Goal: Find specific page/section: Find specific page/section

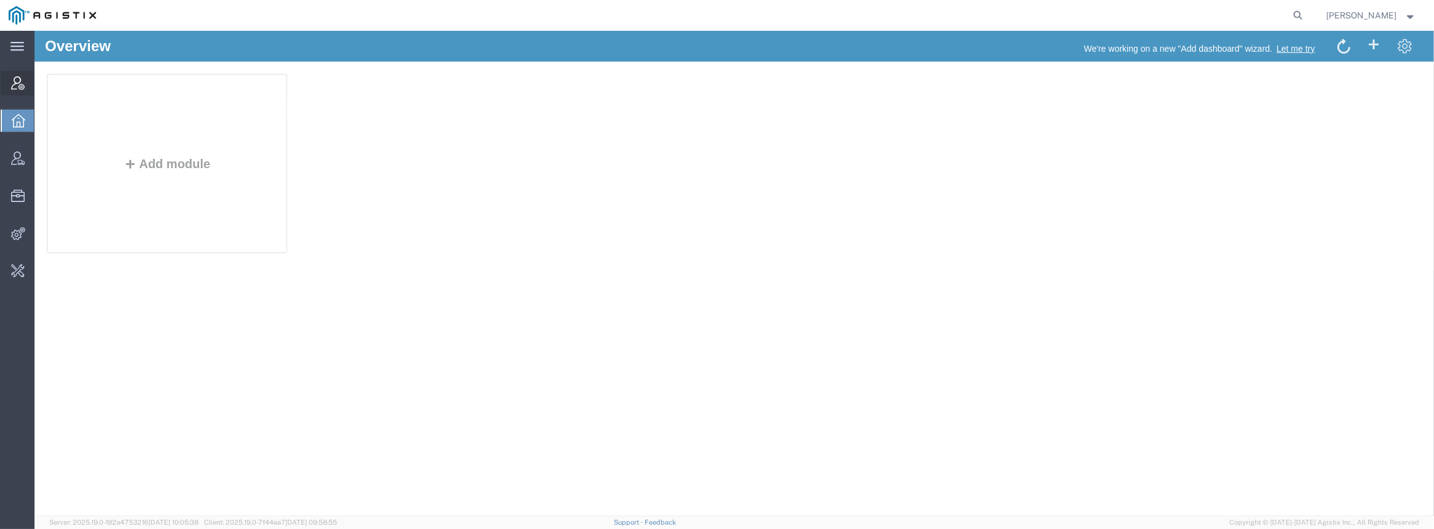
click at [13, 88] on icon at bounding box center [18, 83] width 14 height 14
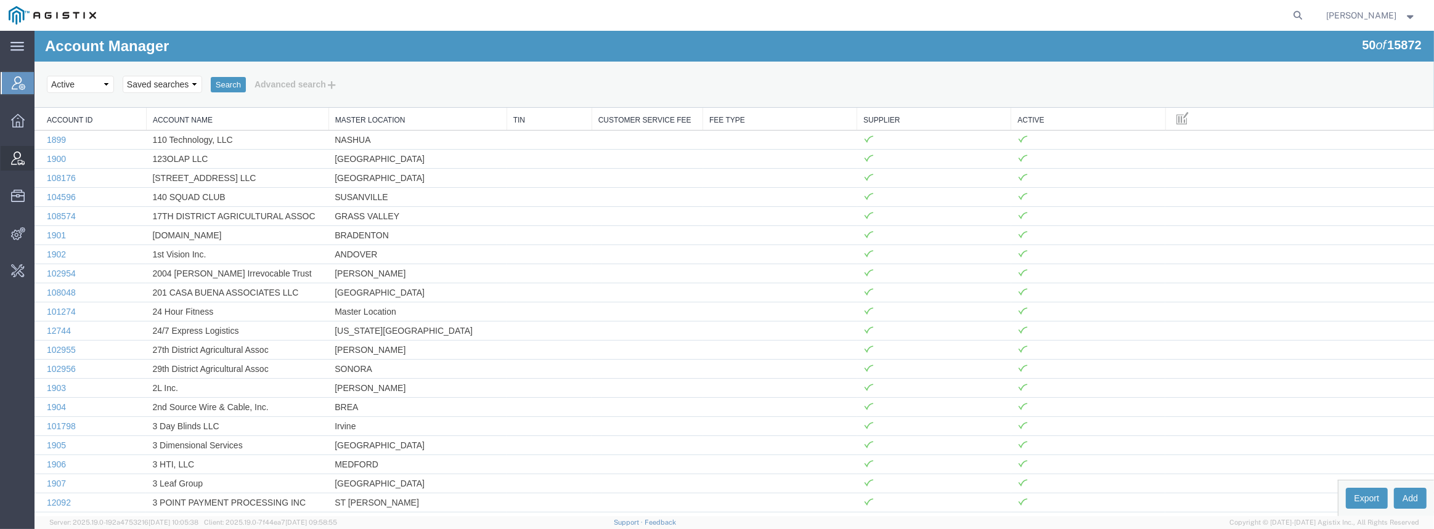
click at [43, 160] on span "Vendor Manager" at bounding box center [38, 158] width 9 height 25
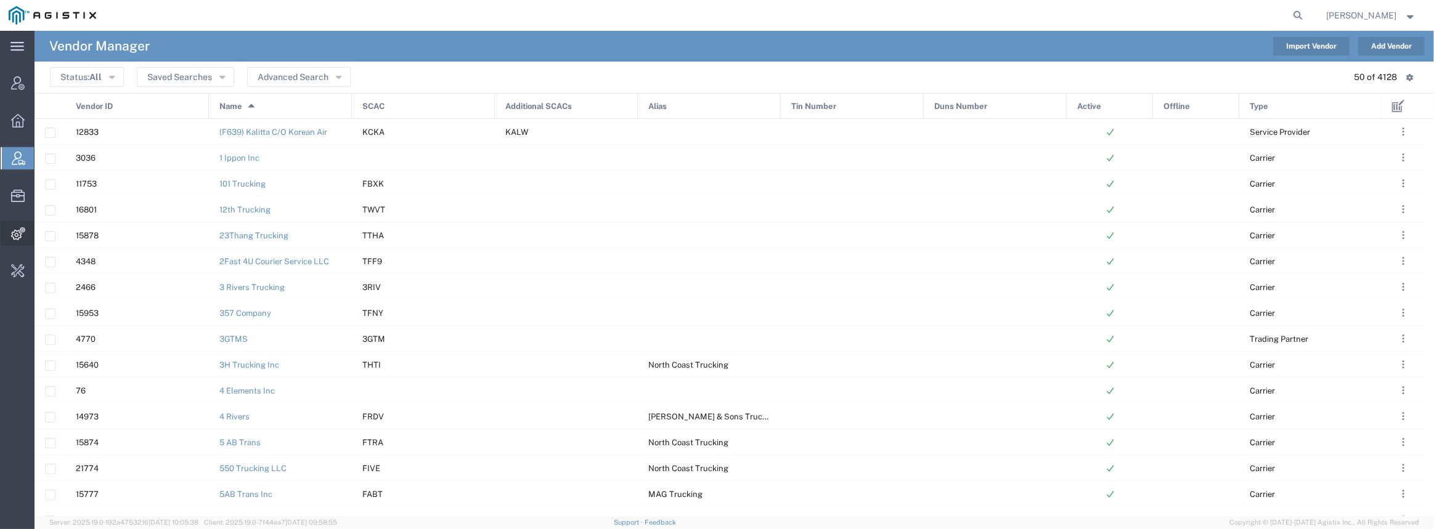
click at [43, 237] on span "Integrations" at bounding box center [38, 233] width 9 height 25
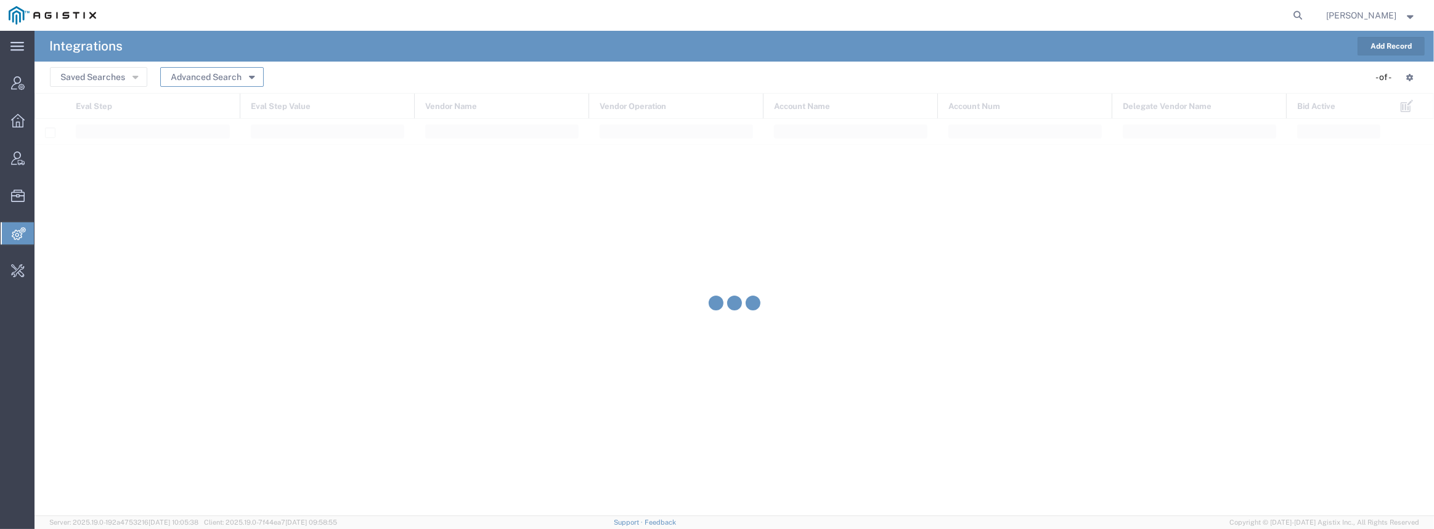
click at [255, 77] on button "Advanced Search" at bounding box center [212, 77] width 104 height 20
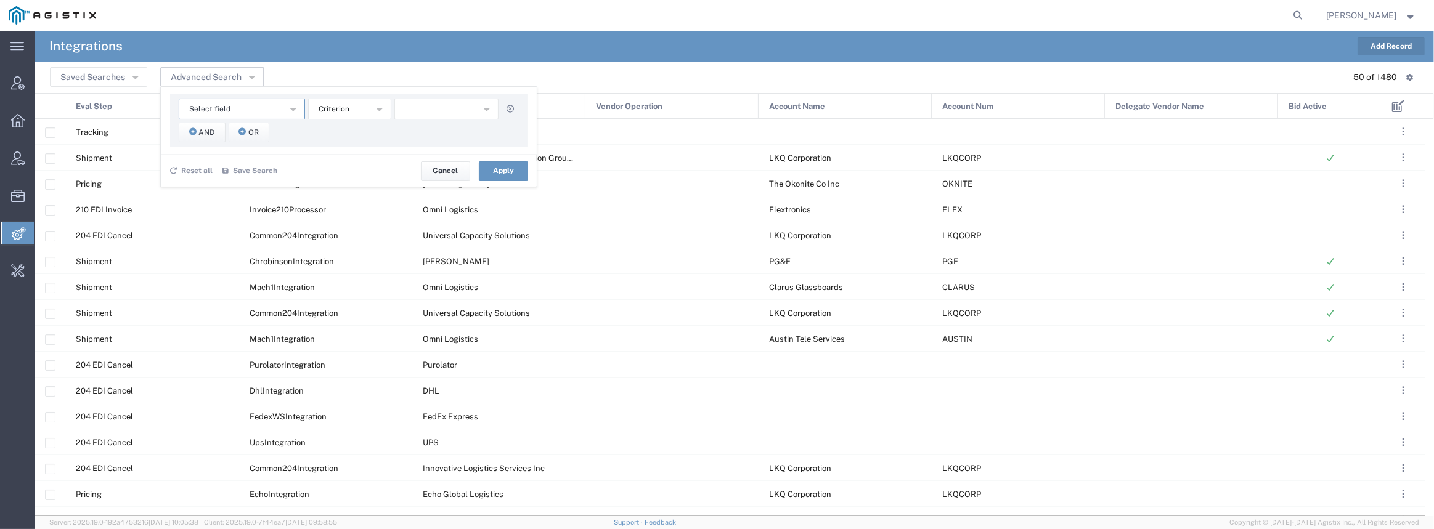
click at [237, 115] on button "Select field" at bounding box center [242, 109] width 126 height 21
click at [235, 218] on span "Vendor Name" at bounding box center [242, 219] width 124 height 16
click at [423, 113] on input "text" at bounding box center [446, 109] width 105 height 21
type input "purolator"
click at [511, 173] on button "Apply" at bounding box center [503, 171] width 49 height 20
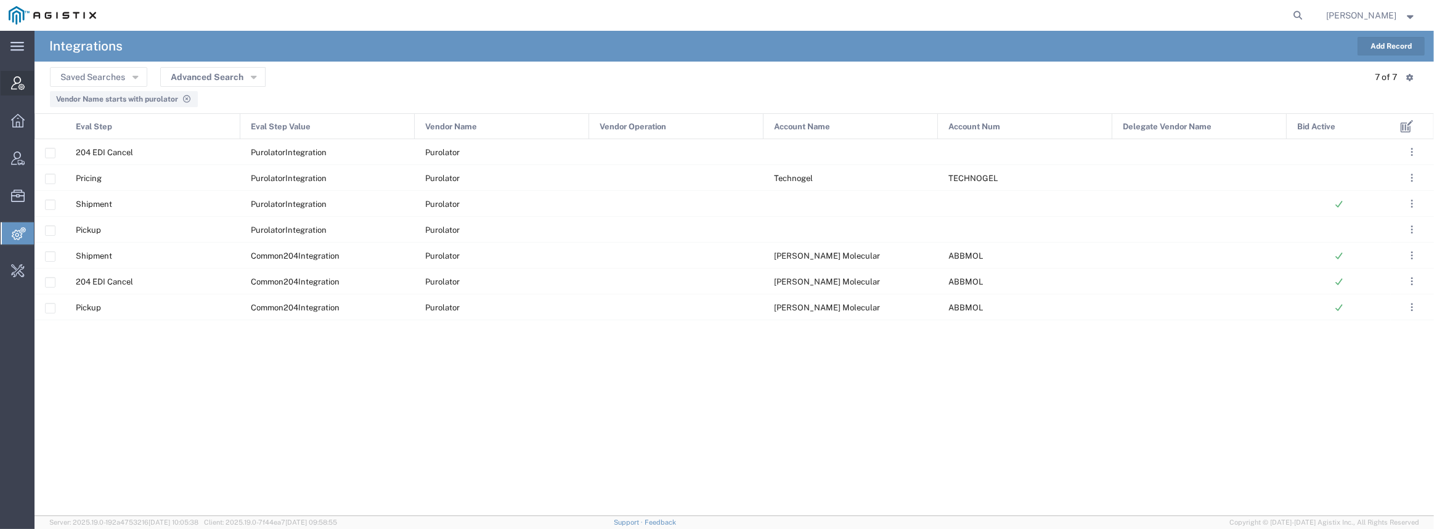
click at [20, 92] on div at bounding box center [18, 83] width 35 height 25
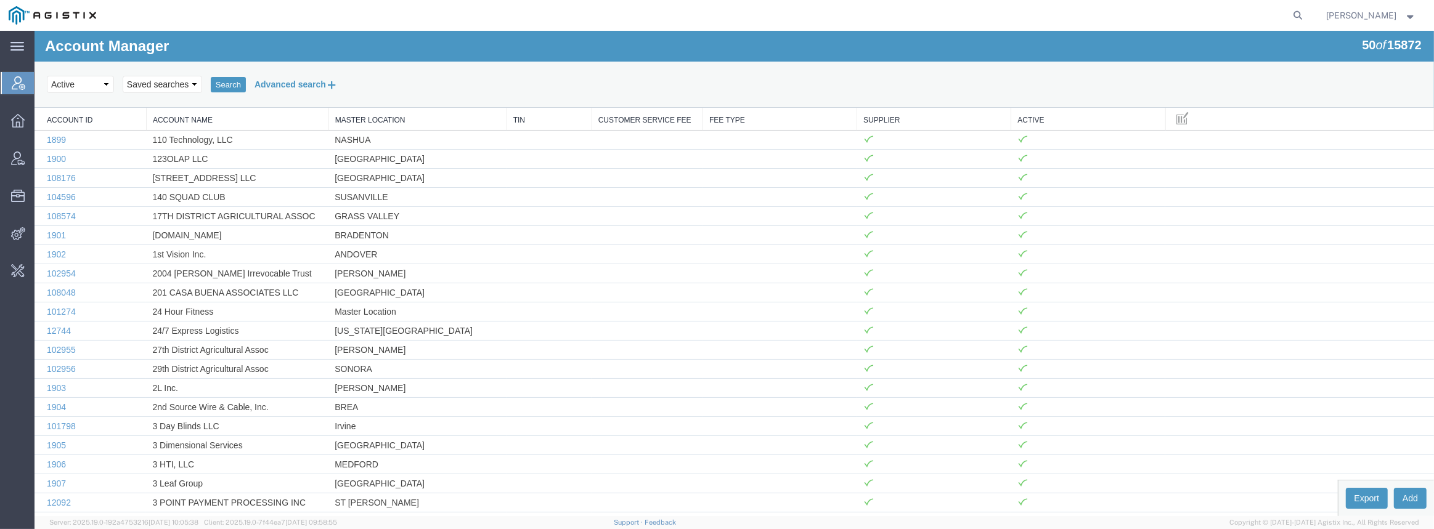
click at [276, 86] on button "Advanced search" at bounding box center [296, 84] width 100 height 21
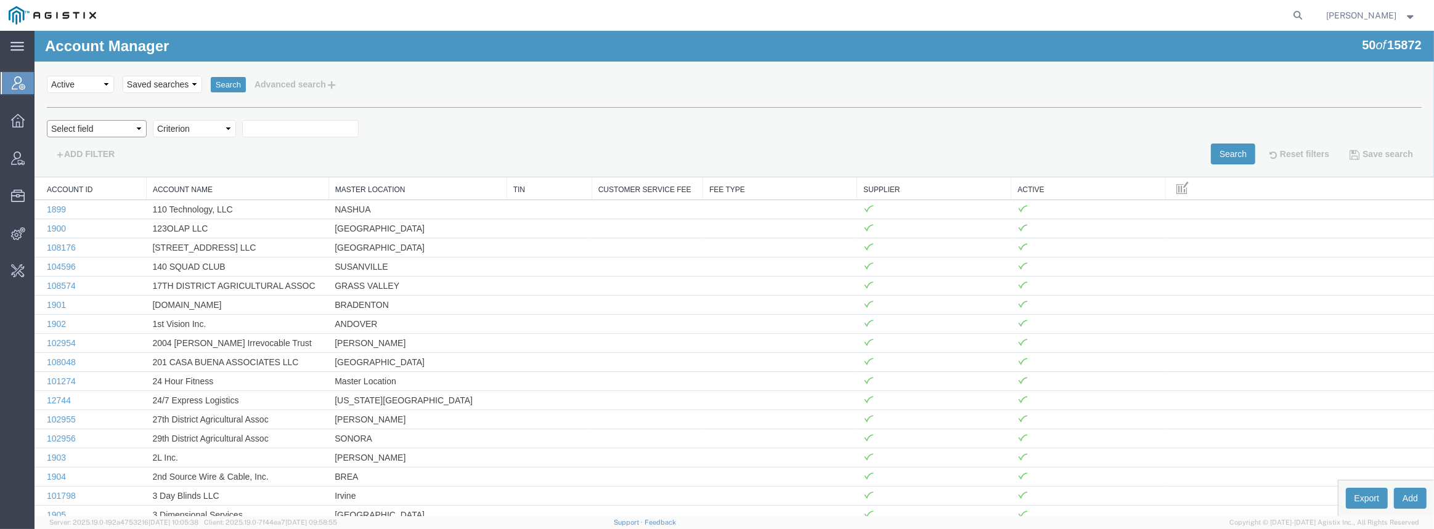
click at [130, 122] on select "Select field Account Name Active Supplier" at bounding box center [97, 128] width 100 height 17
select select "accountName"
click at [47, 120] on select "Select field Account Name Active Supplier" at bounding box center [97, 128] width 100 height 17
click at [43, 163] on span "Vendor Manager" at bounding box center [38, 158] width 9 height 25
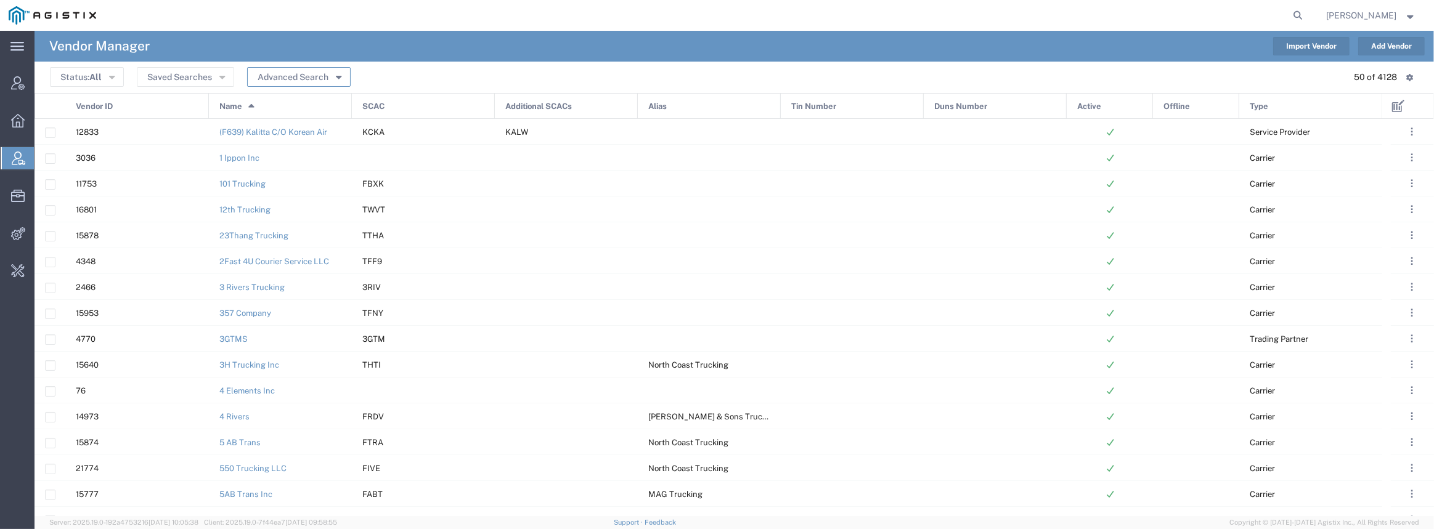
click at [328, 75] on button "Advanced Search" at bounding box center [299, 77] width 104 height 20
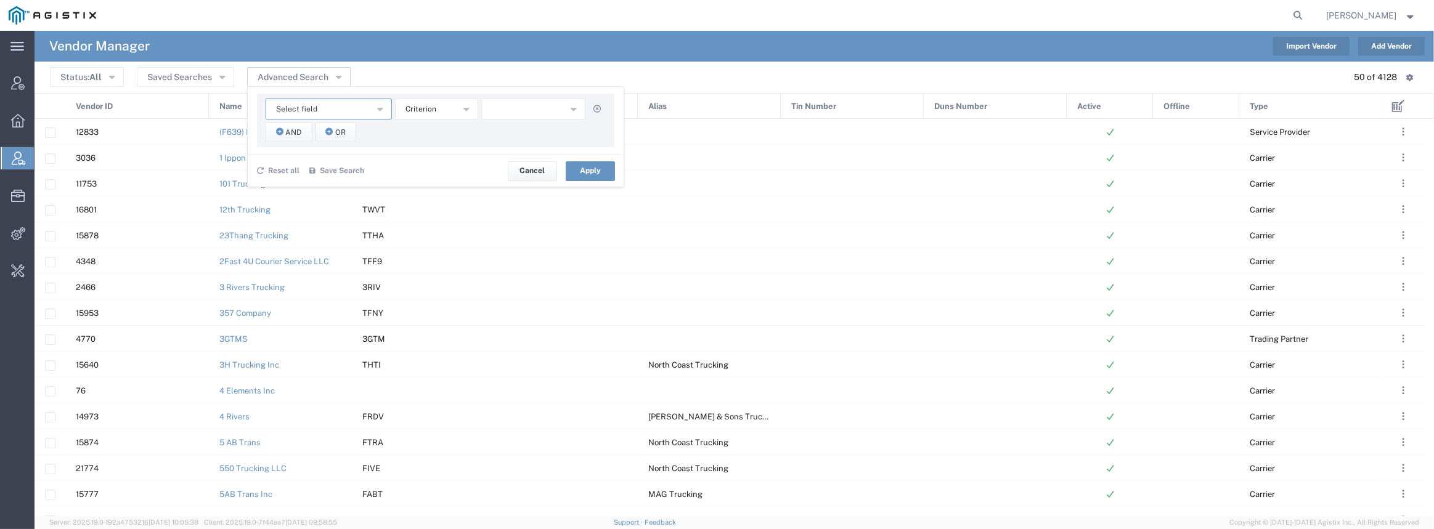
click at [301, 107] on span "Select field" at bounding box center [296, 110] width 41 height 12
click at [307, 180] on span "Name" at bounding box center [328, 184] width 124 height 16
click at [522, 110] on input "text" at bounding box center [533, 109] width 105 height 21
type input "purolator"
click at [597, 169] on button "Apply" at bounding box center [590, 171] width 49 height 20
